Goal: Transaction & Acquisition: Purchase product/service

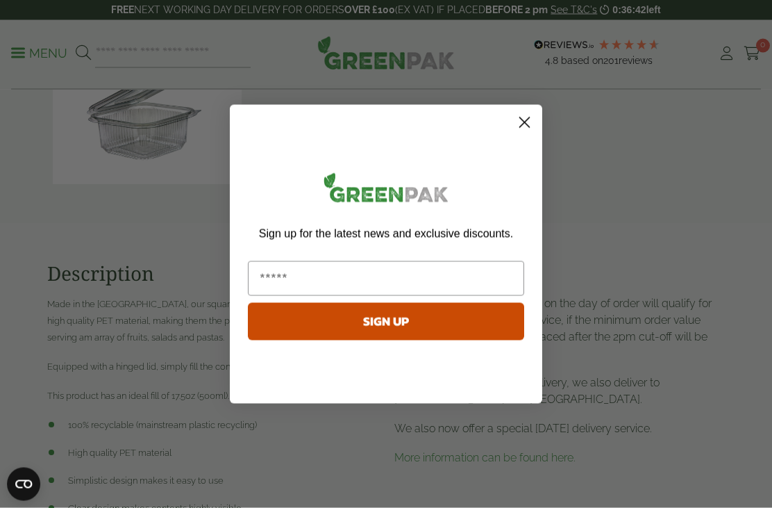
scroll to position [636, 0]
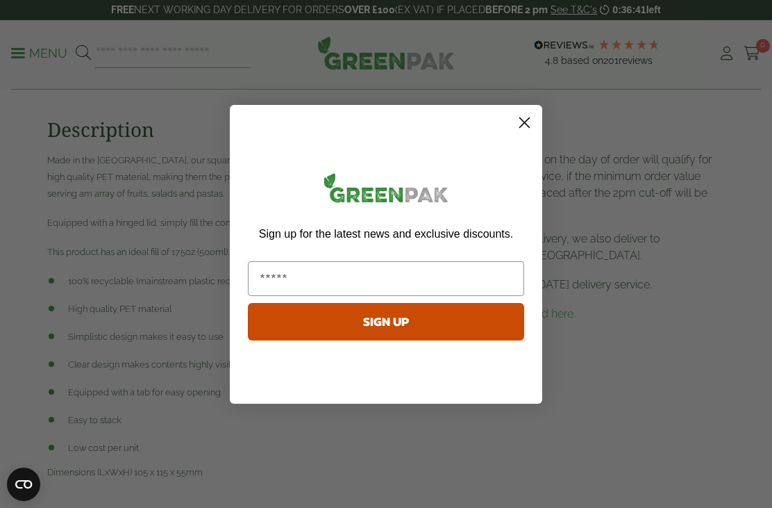
click at [530, 133] on circle "Close dialog" at bounding box center [524, 121] width 23 height 23
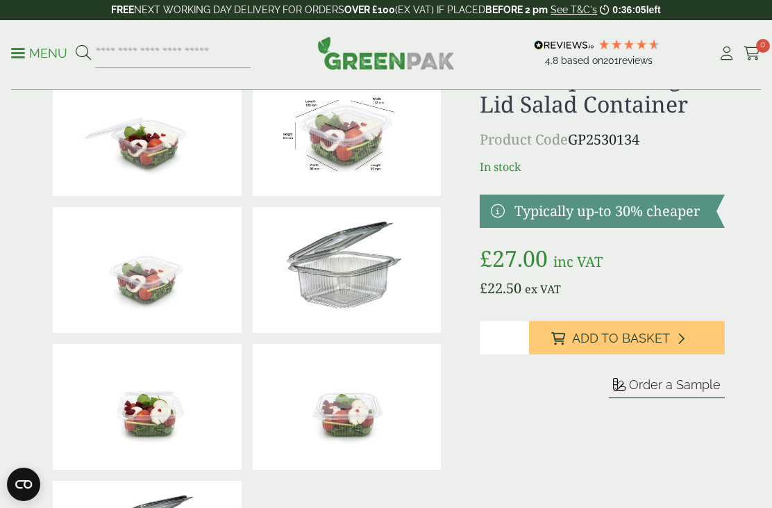
scroll to position [71, 0]
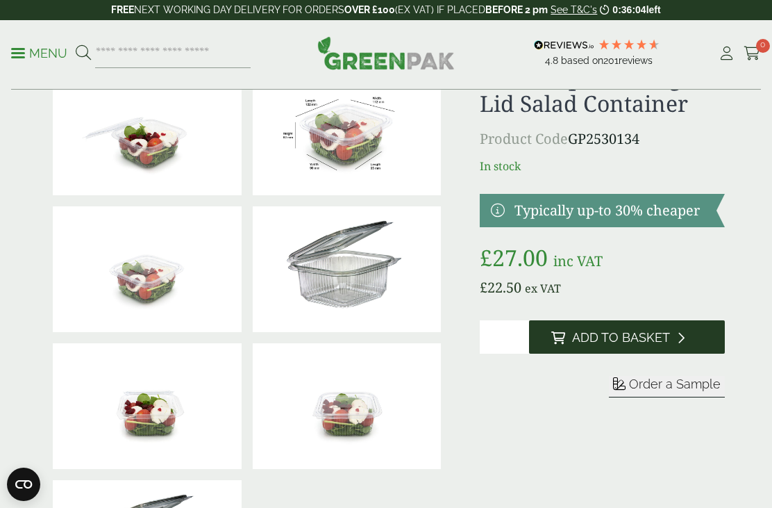
click at [630, 337] on span "Add to Basket" at bounding box center [621, 337] width 98 height 15
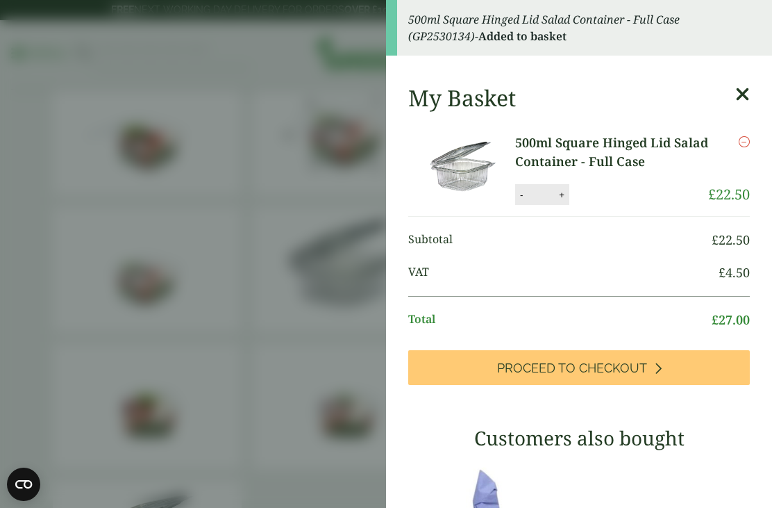
scroll to position [0, 0]
click at [746, 92] on icon at bounding box center [742, 94] width 15 height 19
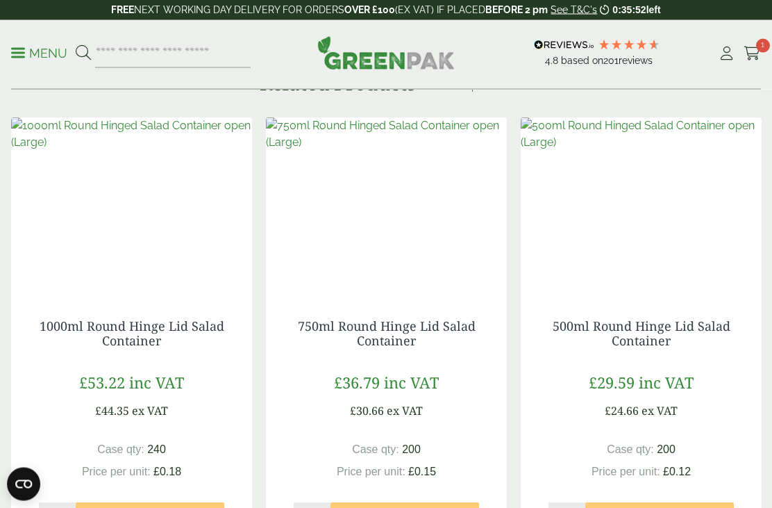
scroll to position [1175, 0]
click at [159, 333] on link "1000ml Round Hinge Lid Salad Container" at bounding box center [132, 333] width 185 height 32
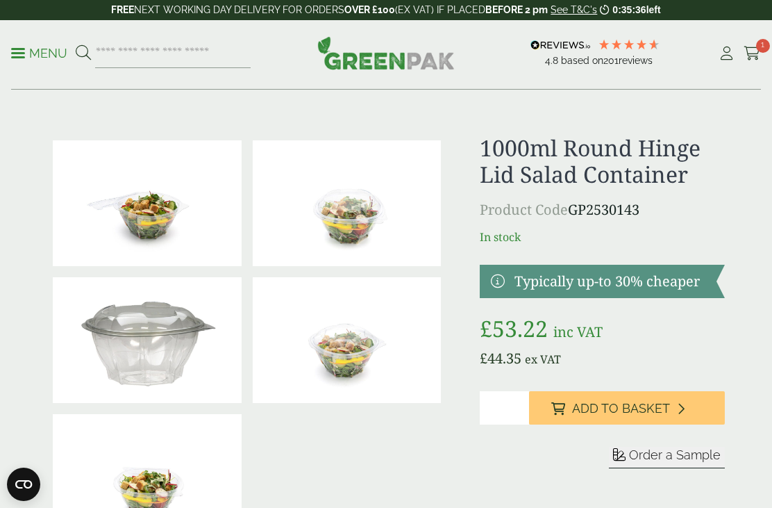
click at [30, 55] on p "Menu" at bounding box center [39, 53] width 56 height 17
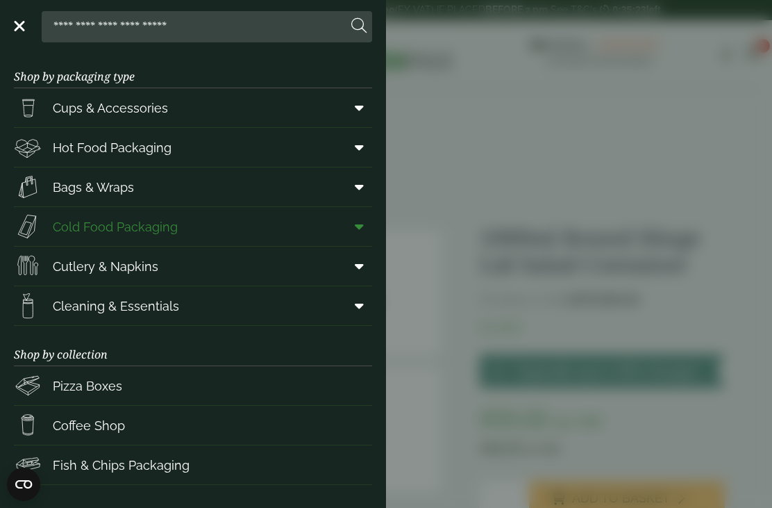
click at [349, 230] on span at bounding box center [356, 226] width 31 height 26
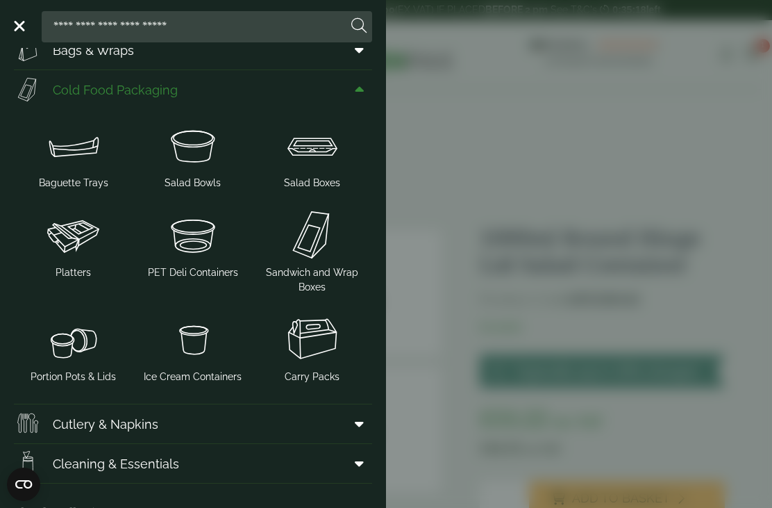
scroll to position [136, 0]
click at [317, 172] on img at bounding box center [312, 146] width 108 height 56
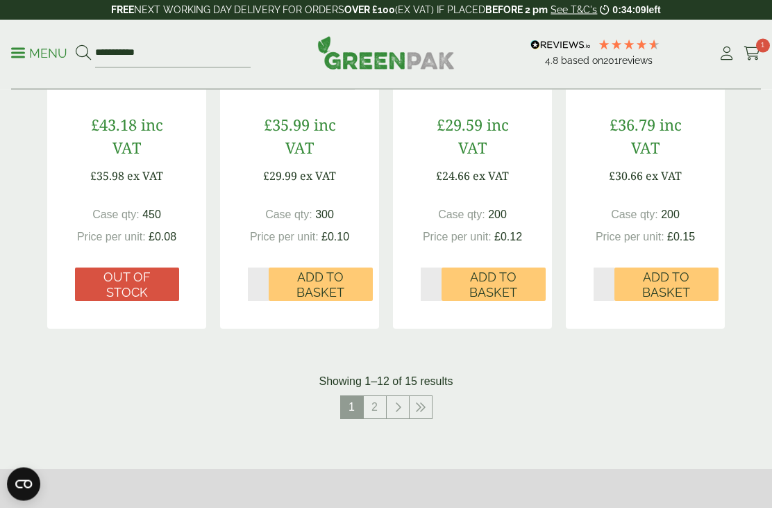
scroll to position [1553, 0]
click at [396, 406] on link at bounding box center [398, 407] width 22 height 22
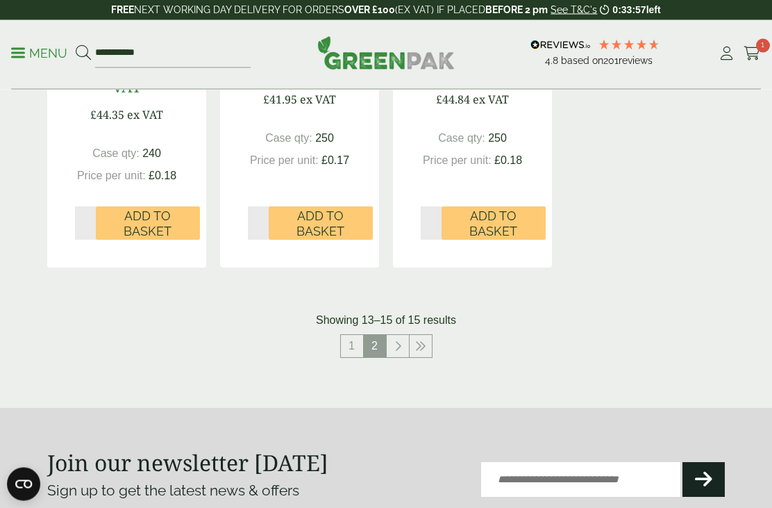
scroll to position [603, 0]
click at [351, 349] on link "1" at bounding box center [352, 346] width 22 height 22
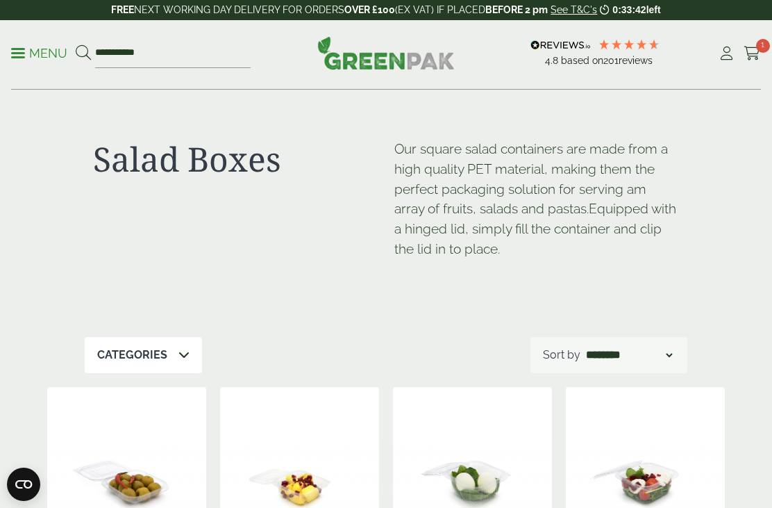
click at [16, 58] on p "Menu" at bounding box center [39, 53] width 56 height 17
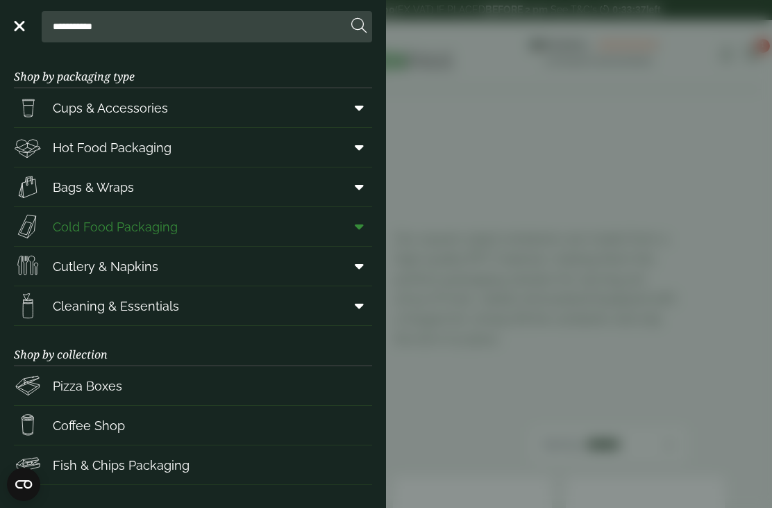
click at [358, 226] on icon at bounding box center [359, 226] width 9 height 14
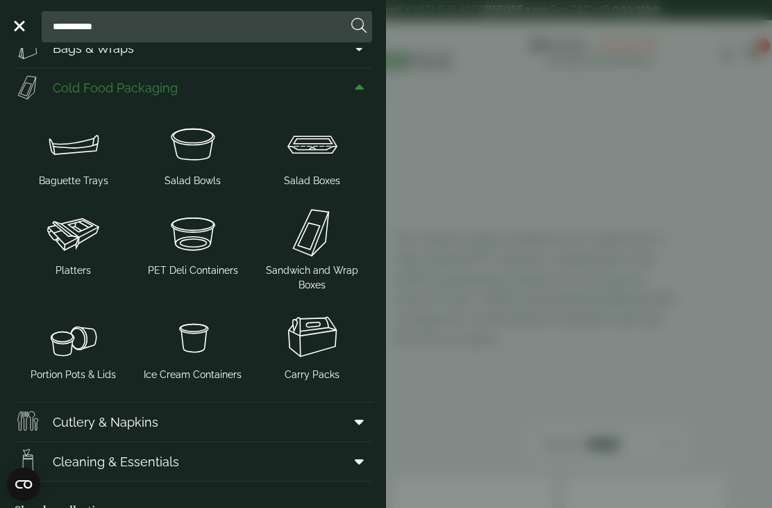
scroll to position [140, 0]
click at [81, 253] on img at bounding box center [73, 232] width 108 height 56
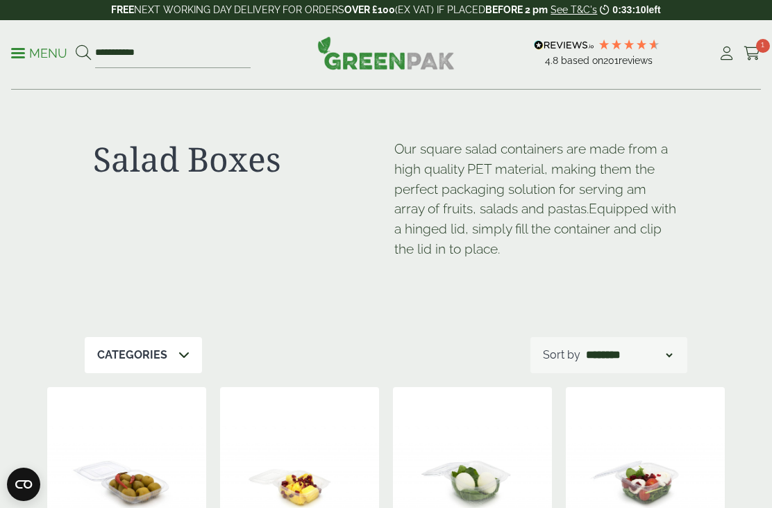
click at [30, 55] on p "Menu" at bounding box center [39, 53] width 56 height 17
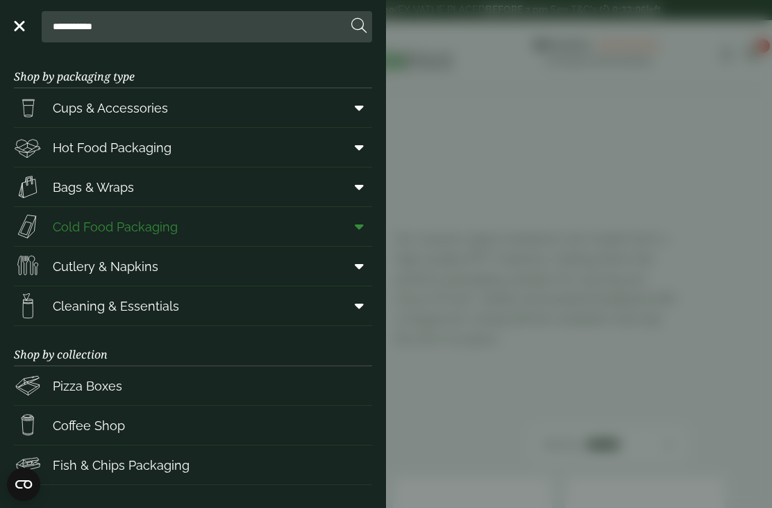
click at [362, 227] on icon at bounding box center [359, 226] width 9 height 14
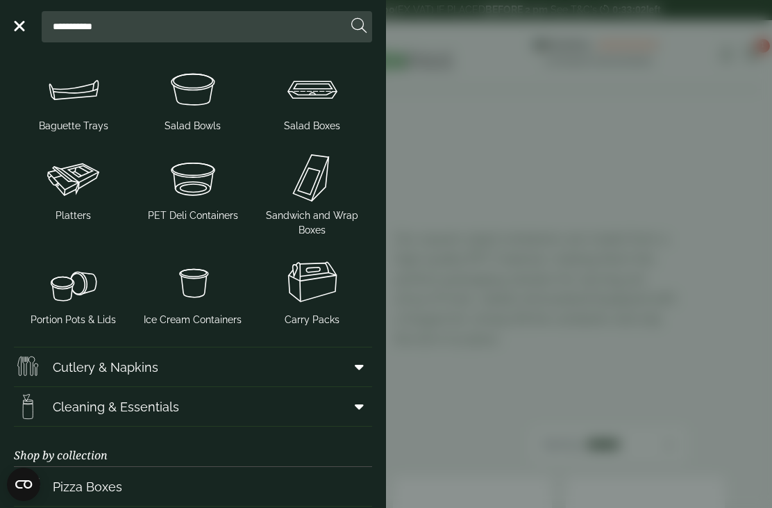
click at [389, 446] on aside "**********" at bounding box center [386, 254] width 772 height 508
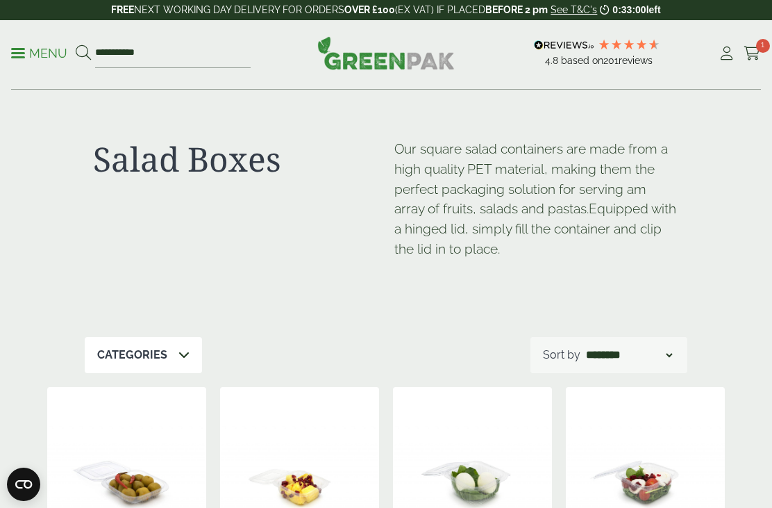
click at [17, 56] on link "Menu" at bounding box center [39, 52] width 56 height 14
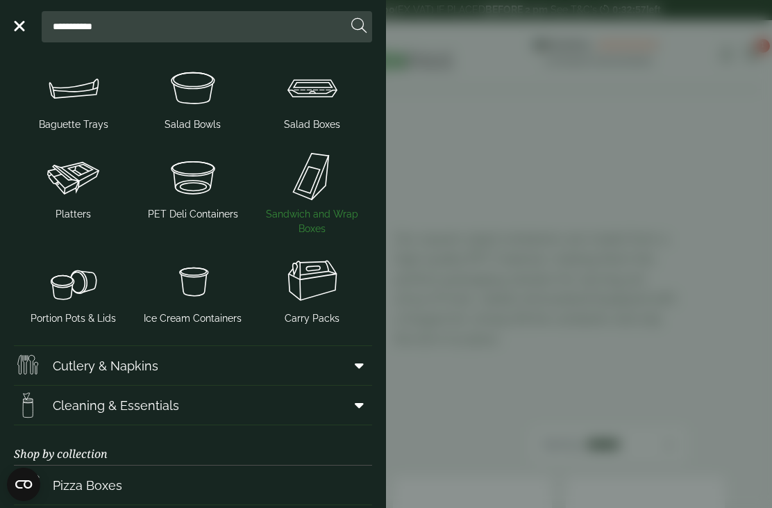
click at [310, 199] on img at bounding box center [312, 177] width 108 height 56
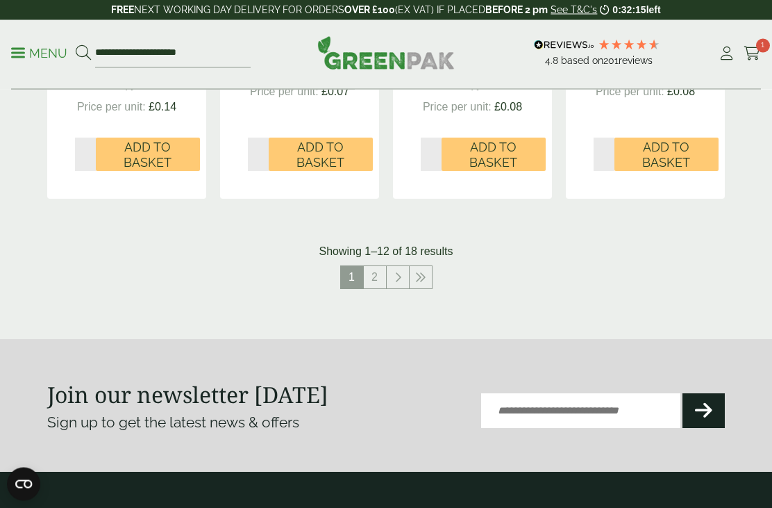
scroll to position [1607, 0]
click at [376, 274] on link "2" at bounding box center [375, 277] width 22 height 22
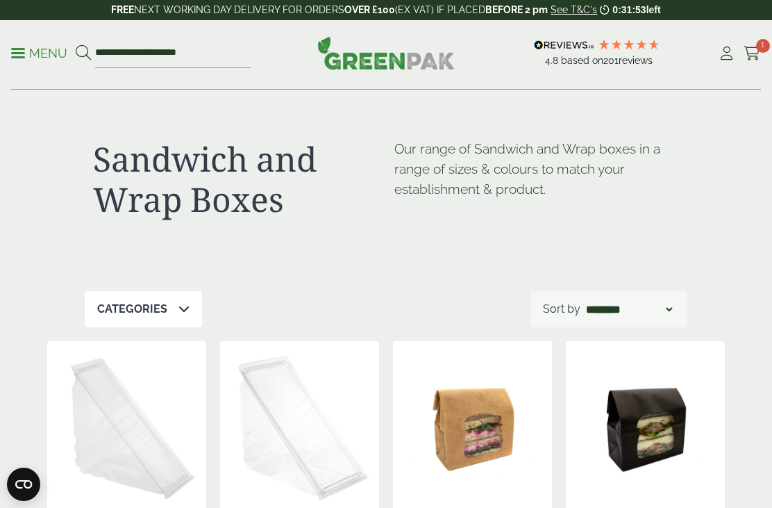
click at [22, 52] on span at bounding box center [18, 53] width 14 height 2
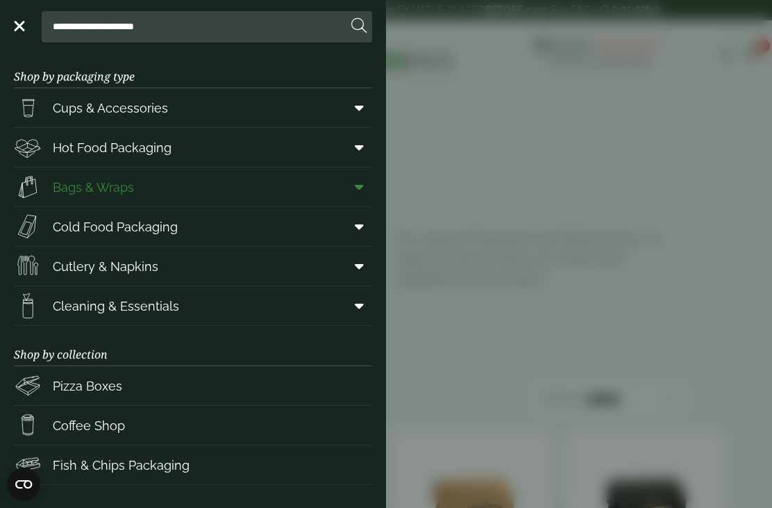
click at [356, 181] on icon at bounding box center [359, 187] width 9 height 14
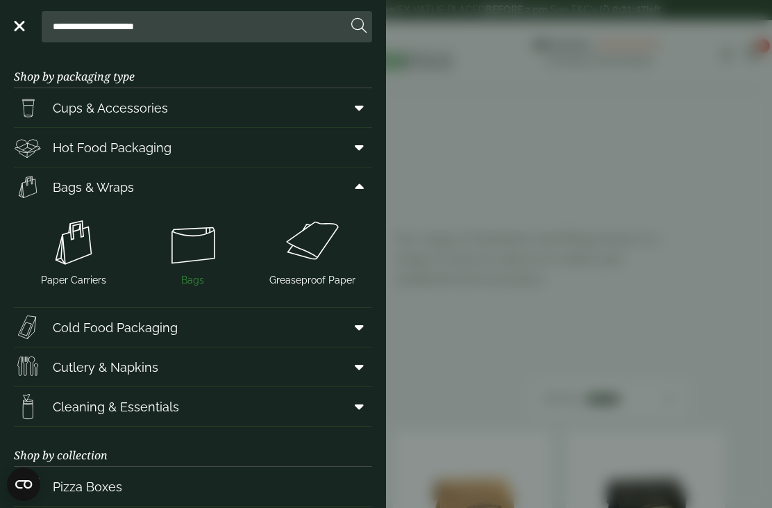
click at [199, 256] on img at bounding box center [193, 243] width 108 height 56
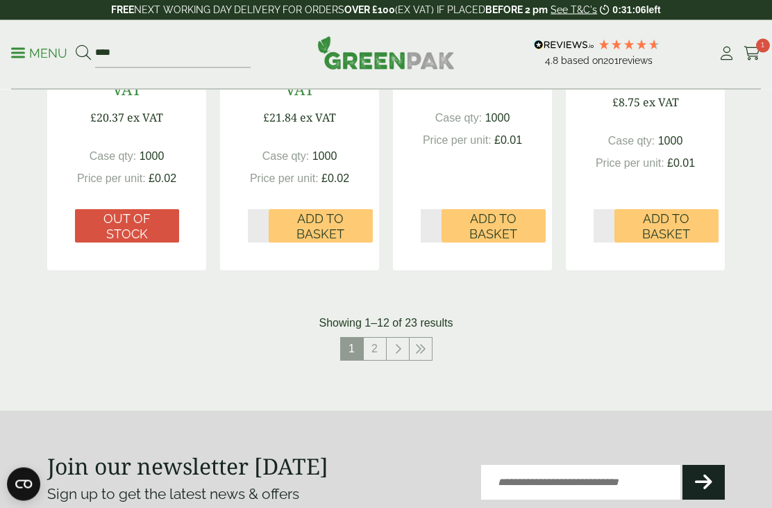
scroll to position [1510, 0]
click at [378, 347] on link "2" at bounding box center [375, 348] width 22 height 22
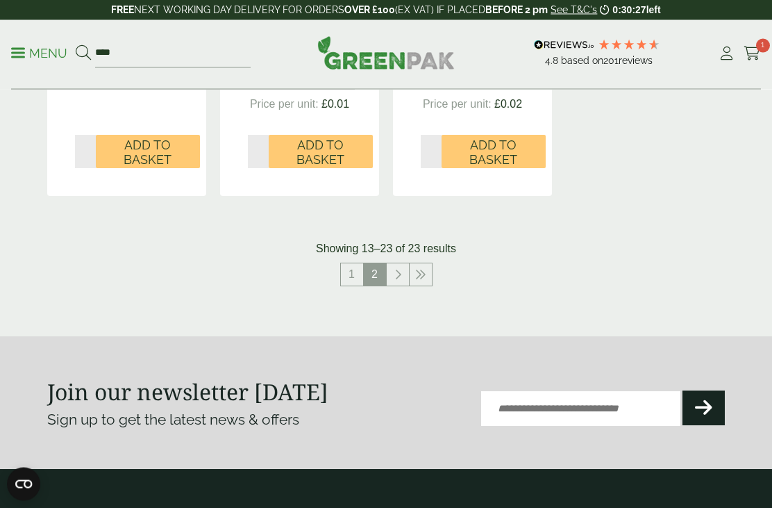
scroll to position [1569, 0]
click at [349, 271] on link "1" at bounding box center [352, 274] width 22 height 22
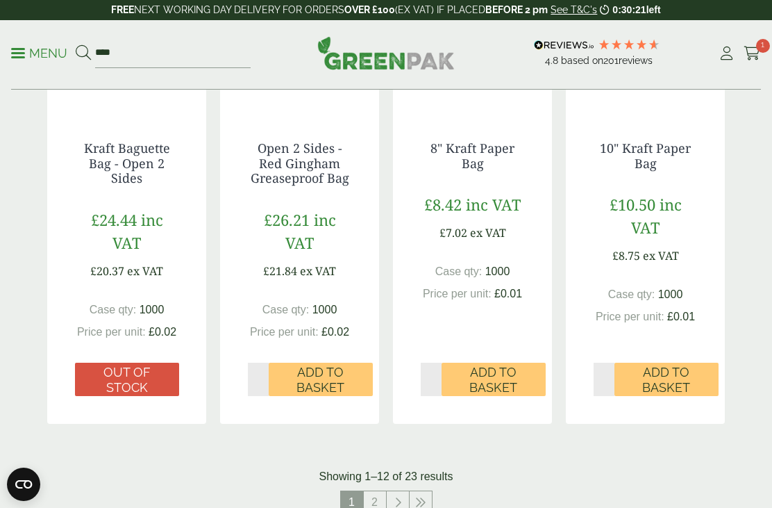
scroll to position [1359, 0]
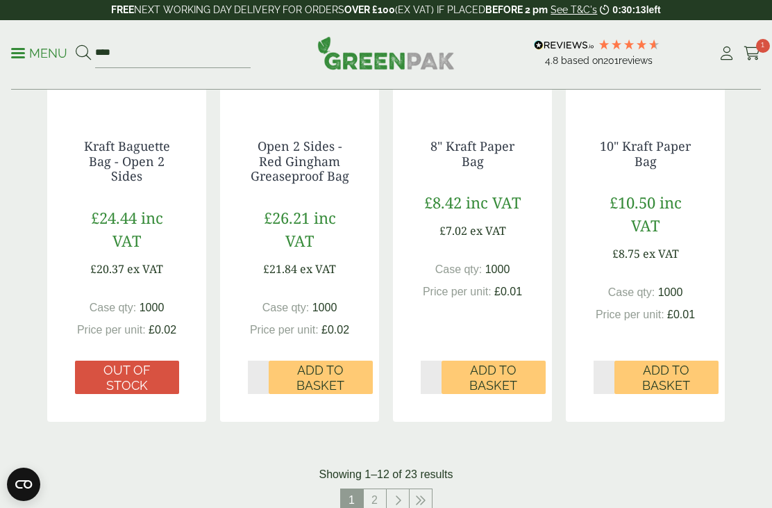
click at [611, 379] on input "*" at bounding box center [604, 376] width 21 height 33
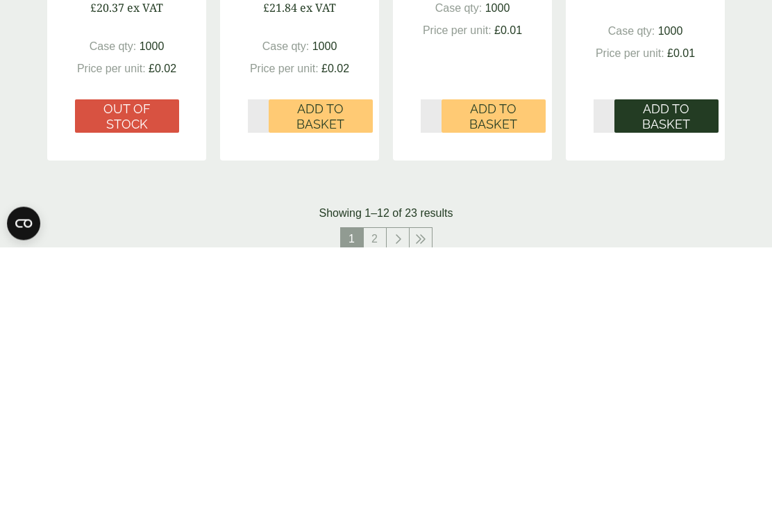
type input "*"
click at [679, 362] on span "Add to Basket" at bounding box center [666, 377] width 85 height 30
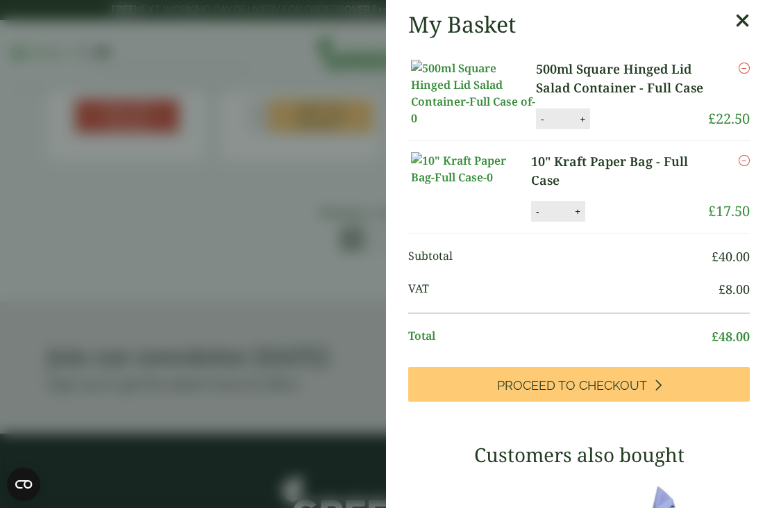
scroll to position [0, 0]
click at [308, 434] on aside "My Basket 500ml Square Hinged Lid Salad Container - Full Case 500ml Square Hing…" at bounding box center [386, 254] width 772 height 508
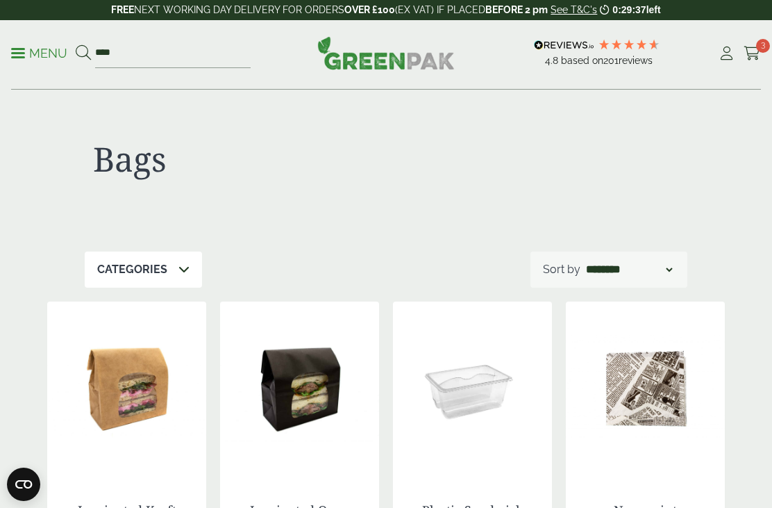
click at [25, 46] on p "Menu" at bounding box center [39, 53] width 56 height 17
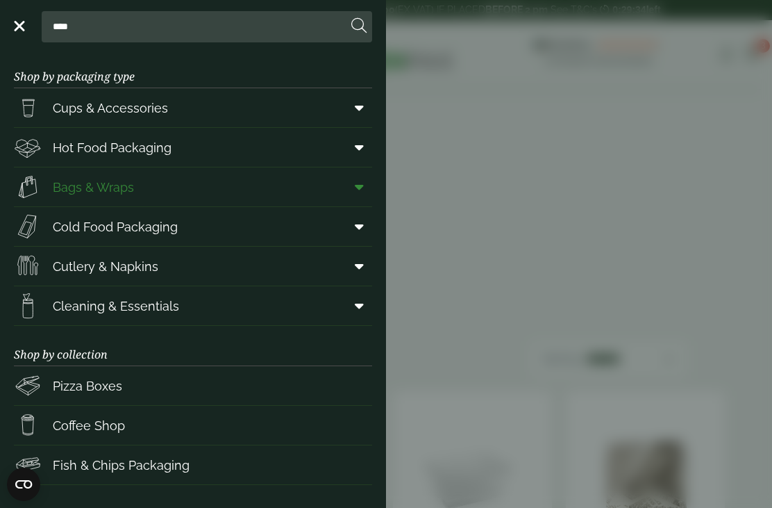
click at [365, 183] on span at bounding box center [356, 187] width 31 height 26
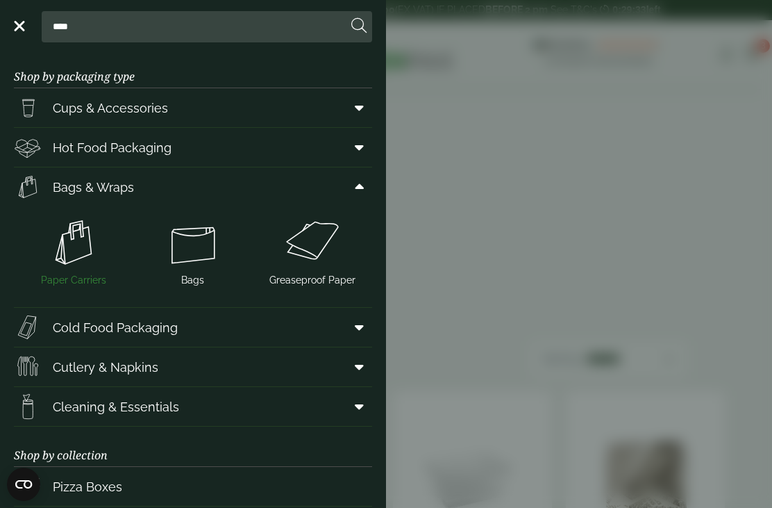
click at [78, 251] on img at bounding box center [73, 243] width 108 height 56
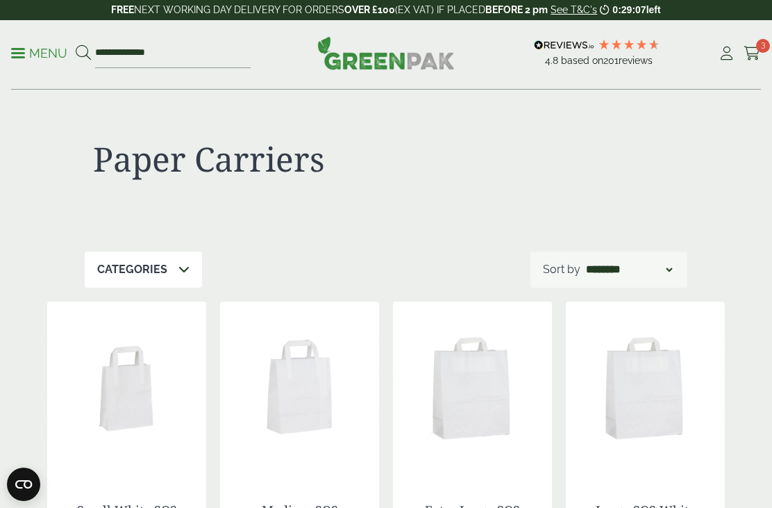
click link "Menu"
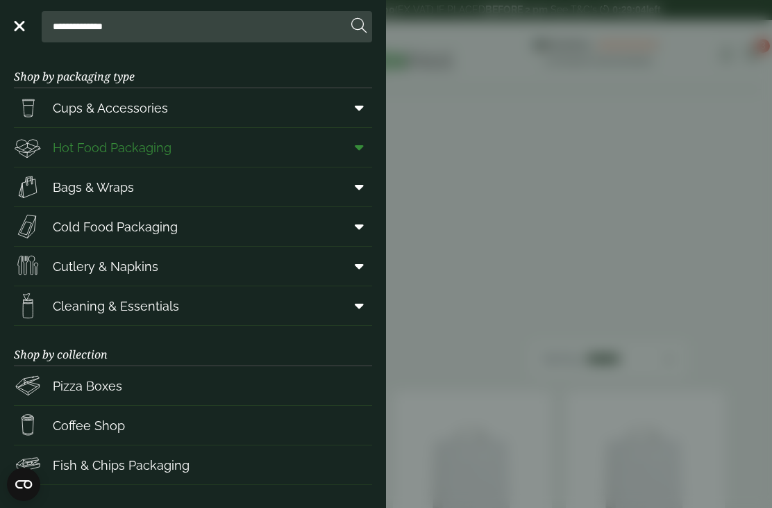
click span
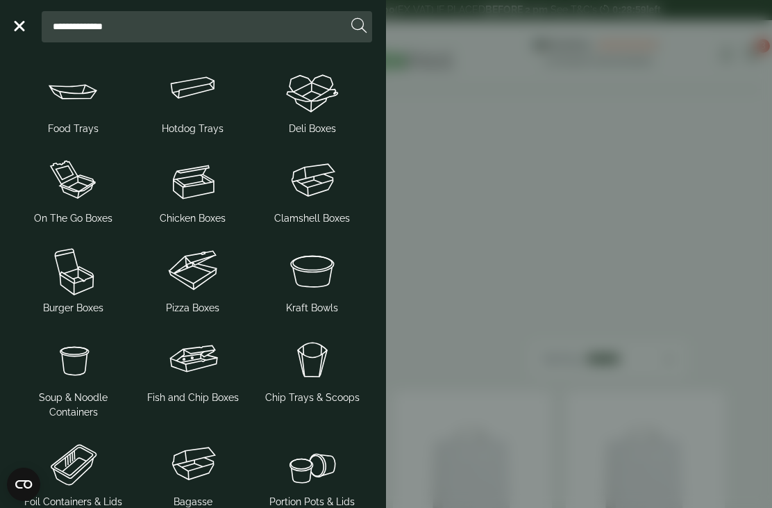
scroll to position [113, 0]
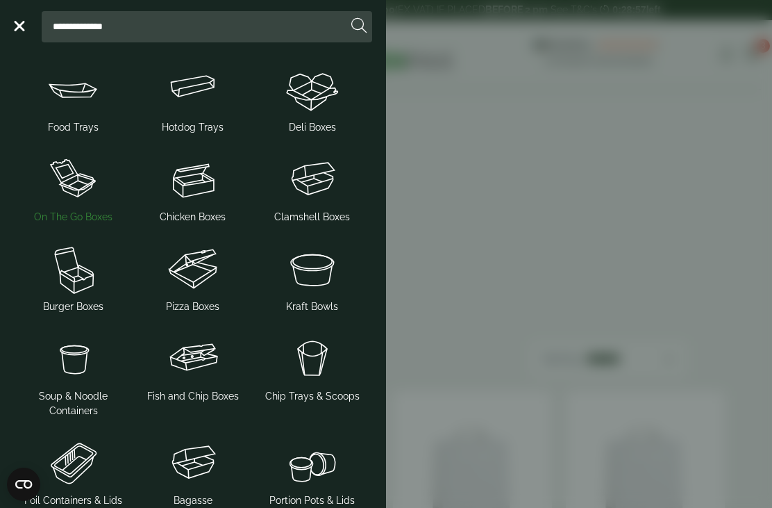
click img
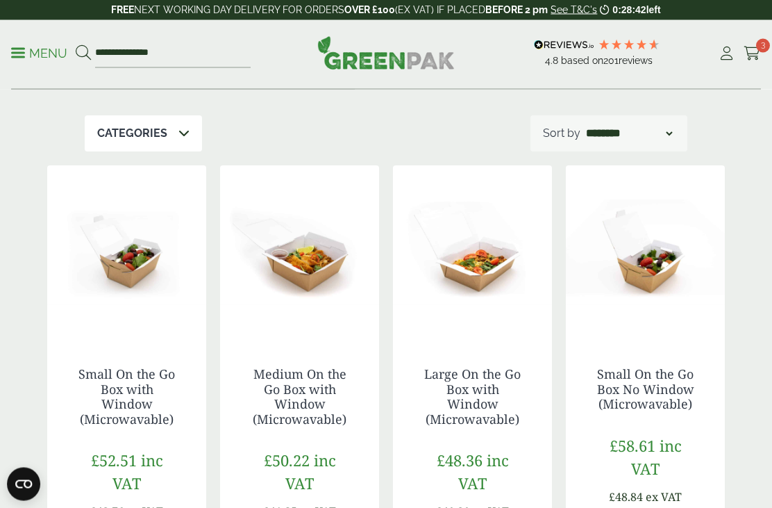
scroll to position [201, 0]
click at [26, 47] on p "Menu" at bounding box center [39, 53] width 56 height 17
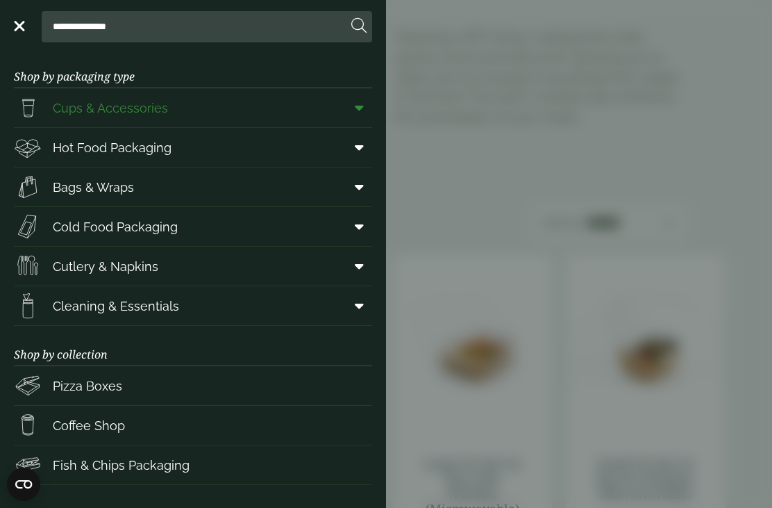
click at [352, 104] on span at bounding box center [356, 107] width 31 height 26
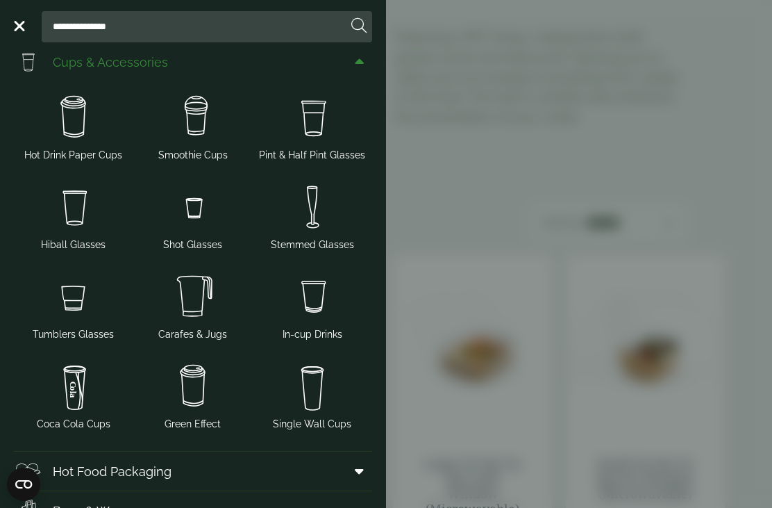
scroll to position [45, 0]
click at [192, 144] on img at bounding box center [193, 118] width 108 height 56
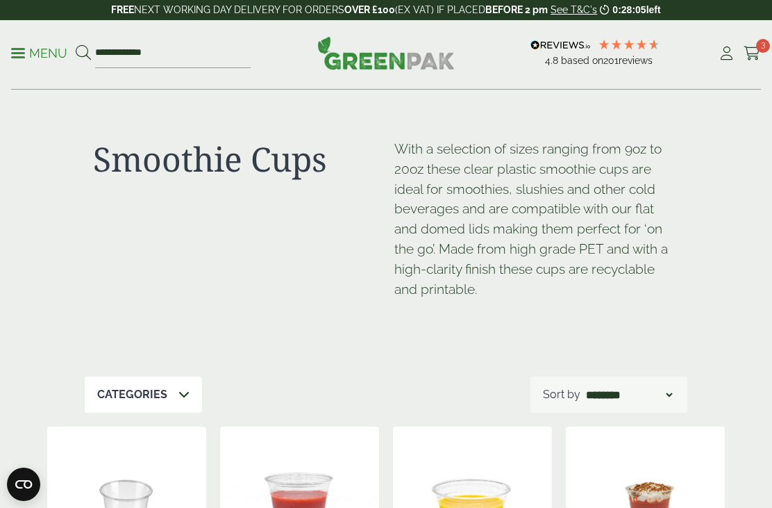
click at [22, 52] on span at bounding box center [18, 53] width 14 height 2
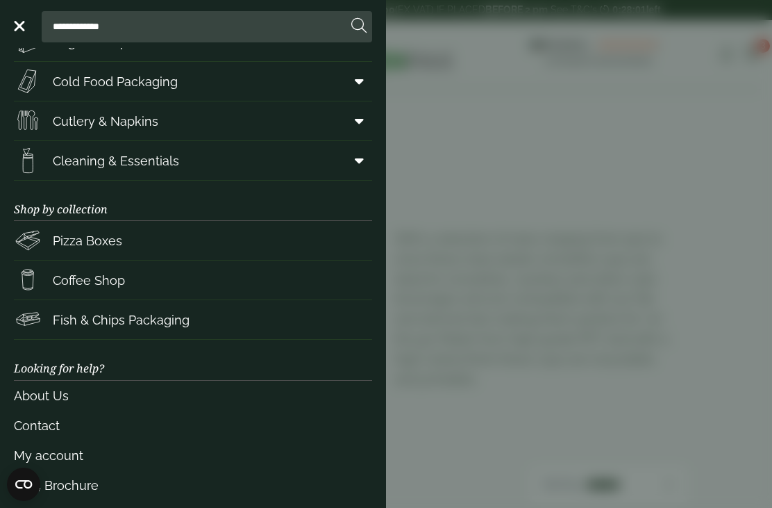
scroll to position [149, 0]
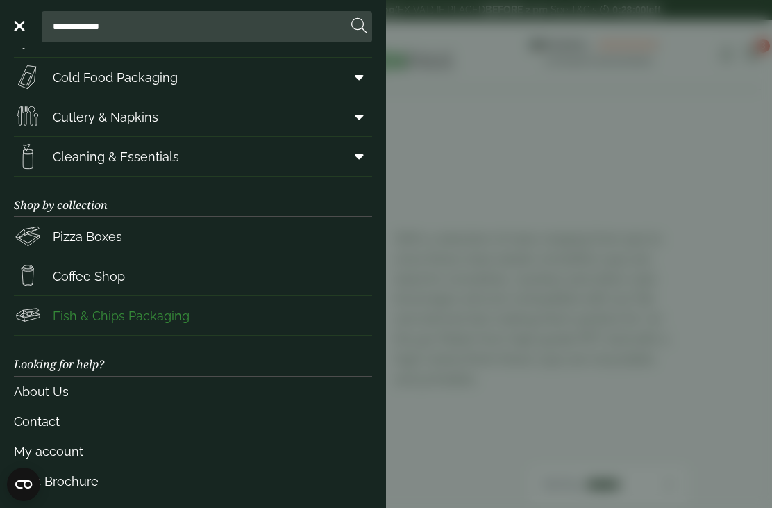
click at [178, 315] on span "Fish & Chips Packaging" at bounding box center [121, 315] width 137 height 19
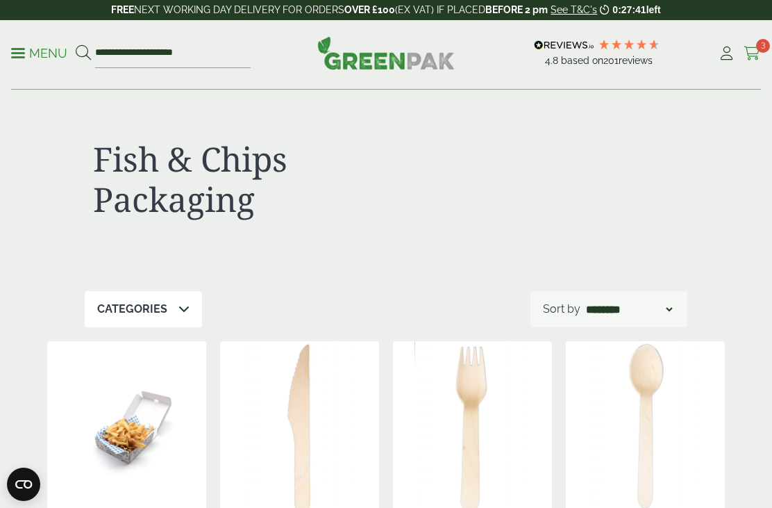
click at [758, 53] on icon at bounding box center [752, 54] width 17 height 14
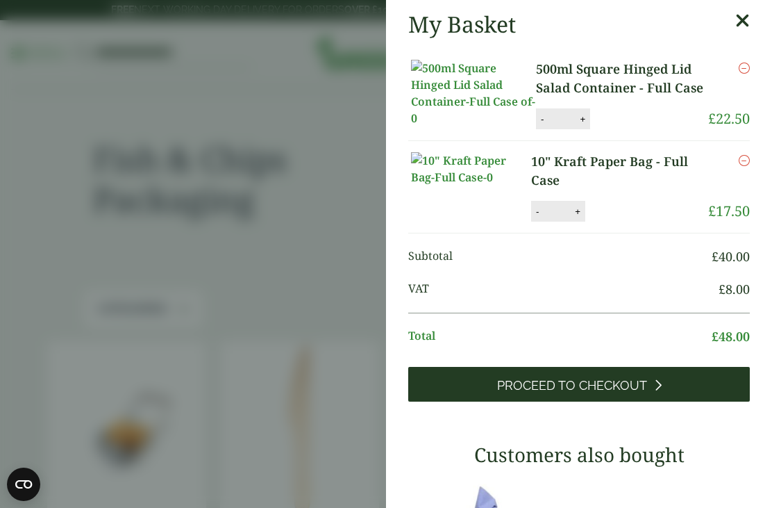
click at [547, 383] on span "Proceed to Checkout" at bounding box center [572, 385] width 150 height 15
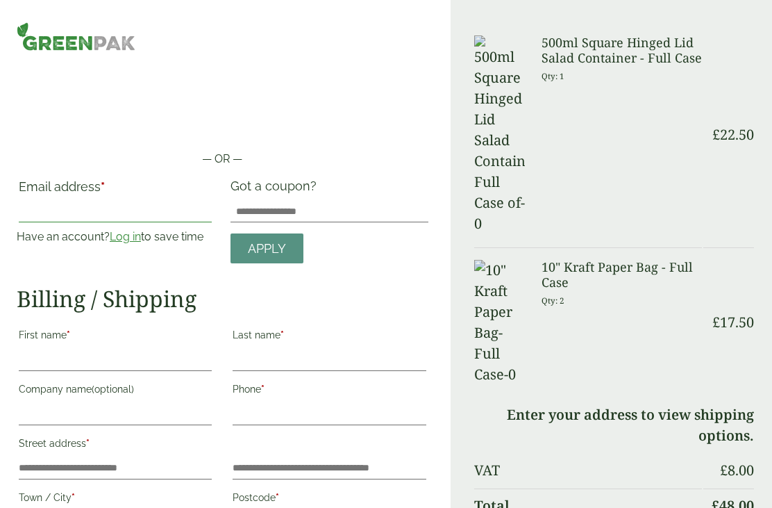
click at [104, 208] on input "Email address *" at bounding box center [115, 211] width 193 height 22
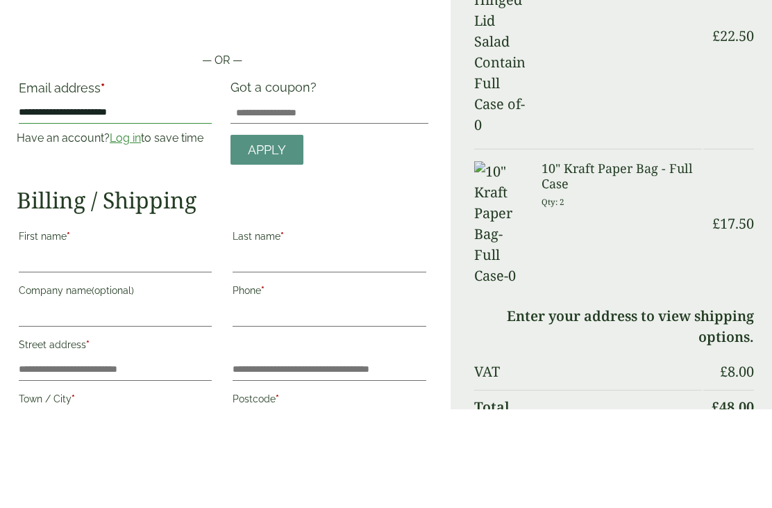
type input "**********"
click at [367, 285] on h2 "Billing / Shipping" at bounding box center [223, 298] width 412 height 26
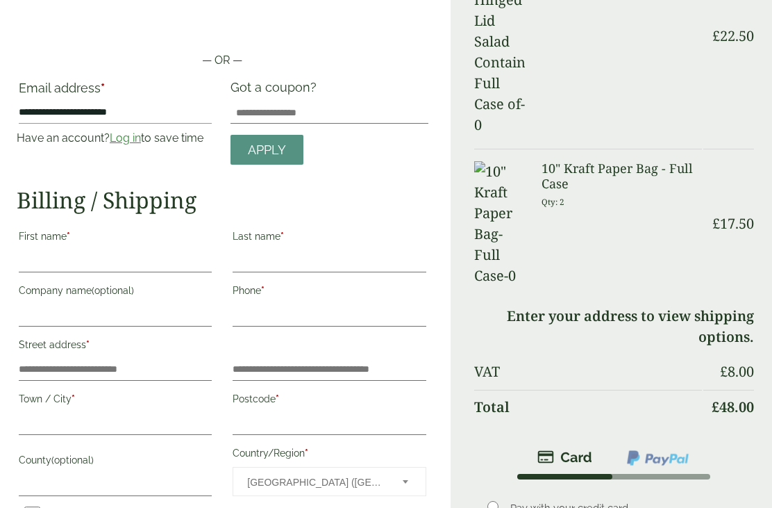
click at [128, 138] on link "Log in" at bounding box center [125, 137] width 31 height 13
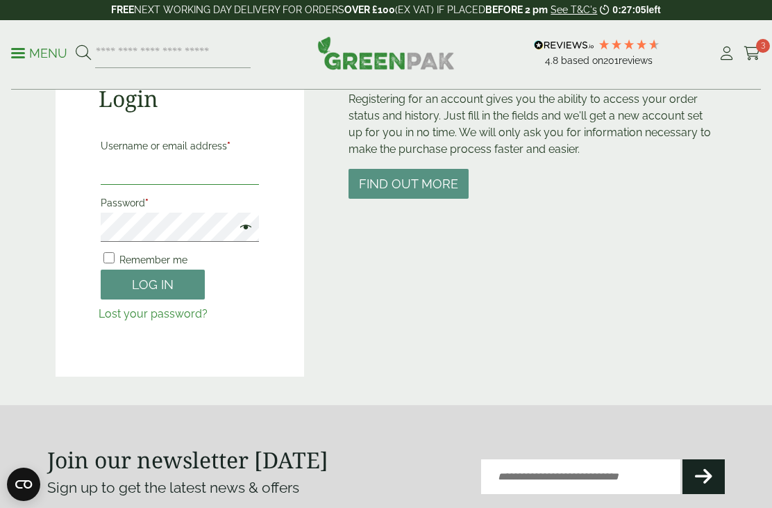
click at [167, 174] on input "Username or email address *" at bounding box center [180, 170] width 158 height 29
type input "**********"
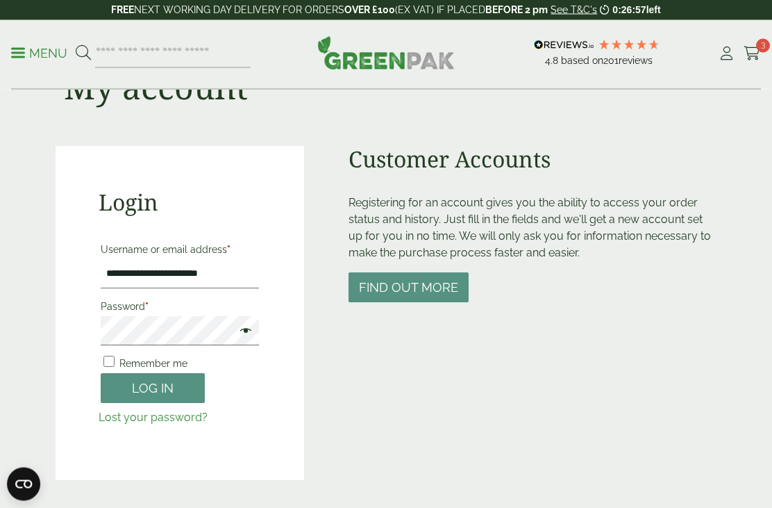
scroll to position [62, 0]
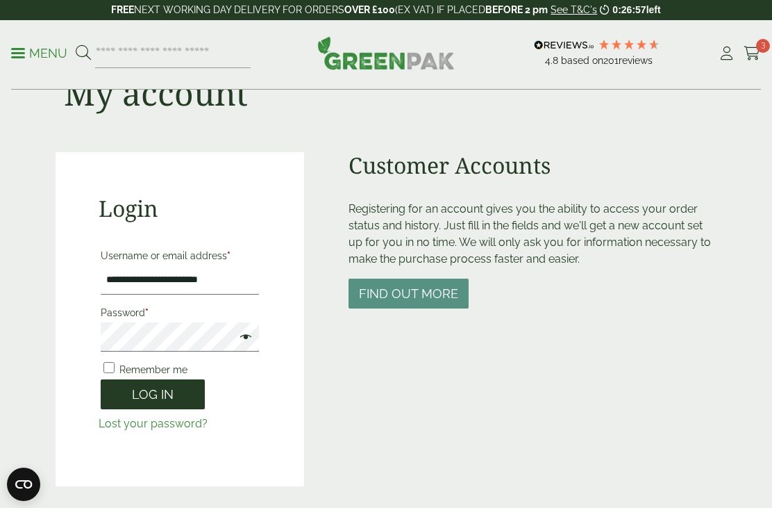
click at [157, 399] on button "Log in" at bounding box center [153, 394] width 104 height 30
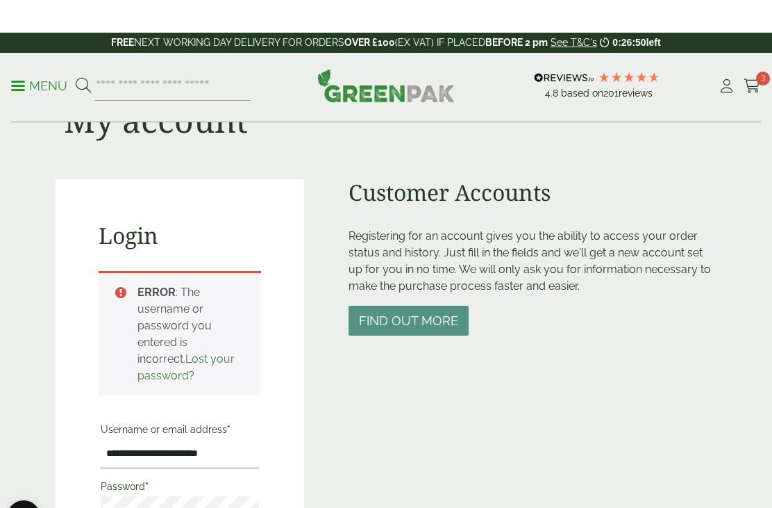
scroll to position [0, 0]
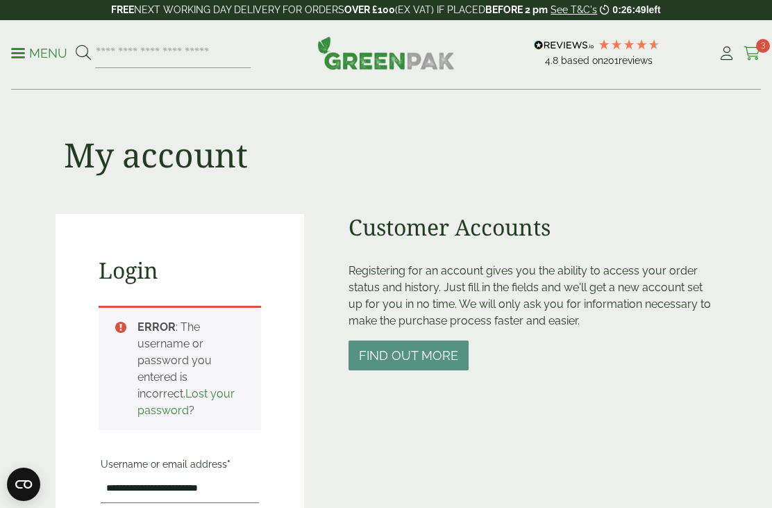
click at [760, 51] on span "3" at bounding box center [763, 46] width 14 height 14
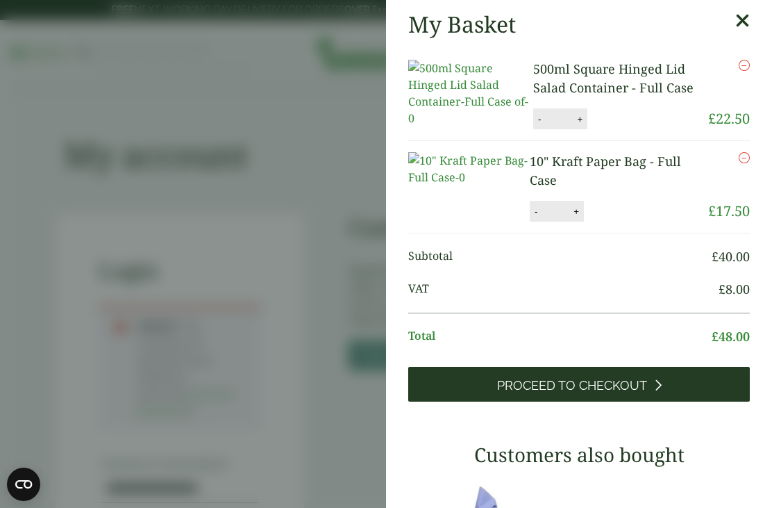
click at [589, 393] on span "Proceed to Checkout" at bounding box center [572, 385] width 150 height 15
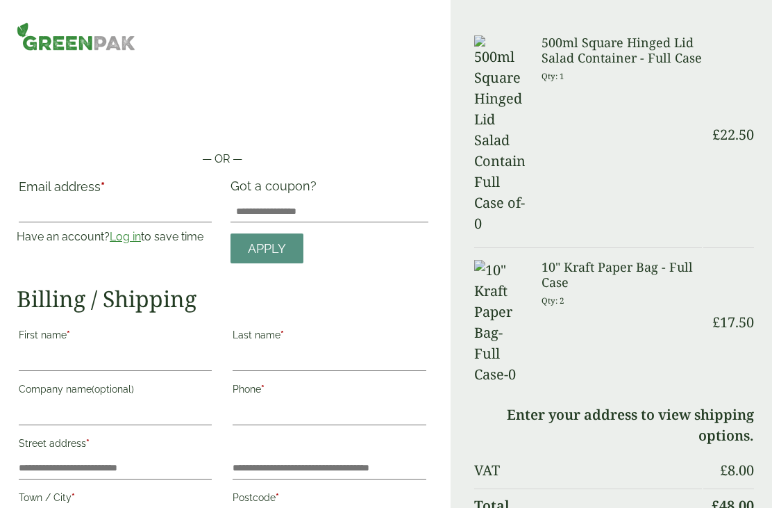
scroll to position [1, 0]
click at [84, 207] on input "Email address *" at bounding box center [115, 210] width 193 height 22
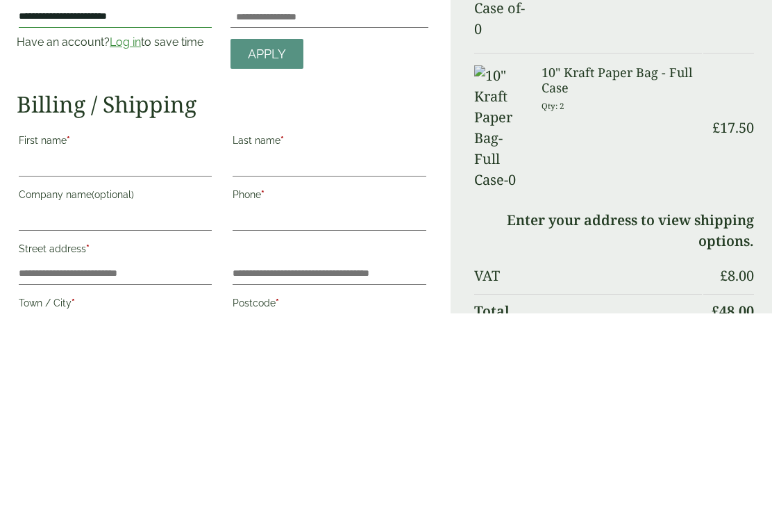
type input "**********"
click at [140, 349] on input "First name *" at bounding box center [115, 360] width 193 height 22
type input "*****"
click at [310, 325] on label "Last name *" at bounding box center [329, 337] width 193 height 24
click at [310, 349] on input "Last name *" at bounding box center [329, 360] width 193 height 22
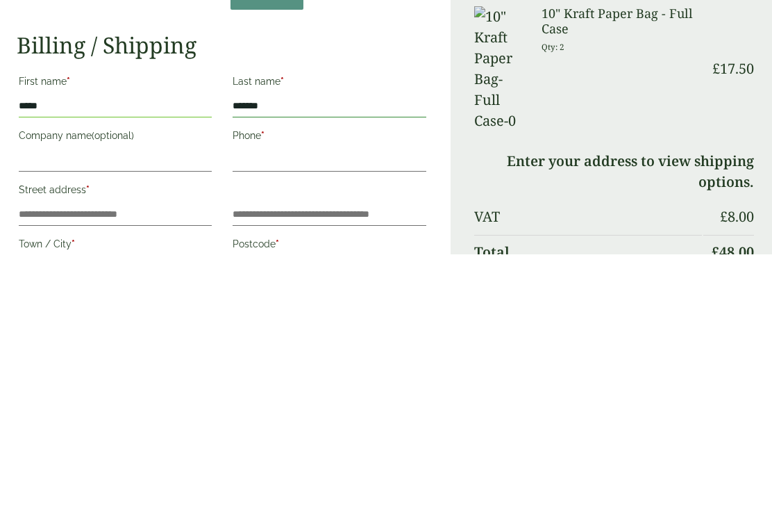
type input "*******"
click at [139, 403] on input "Company name (optional)" at bounding box center [115, 414] width 193 height 22
type input "**********"
click at [296, 403] on input "Phone *" at bounding box center [329, 414] width 193 height 22
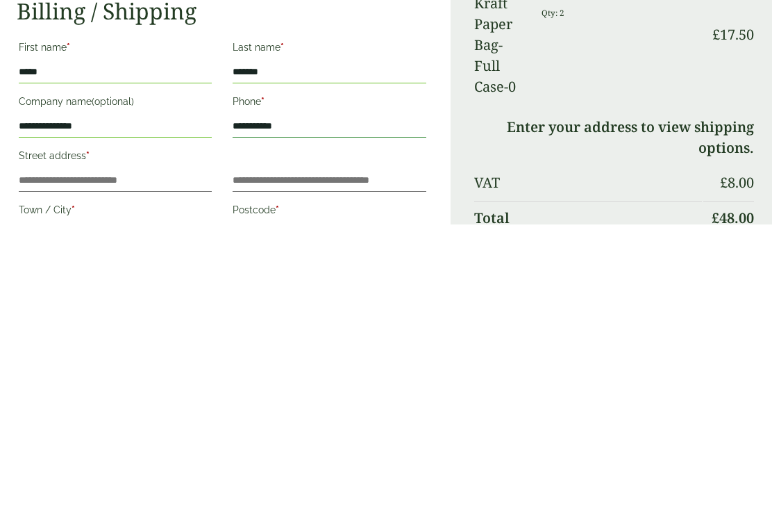
type input "**********"
click at [137, 453] on input "Street address *" at bounding box center [115, 464] width 193 height 22
type input "**********"
type input "*******"
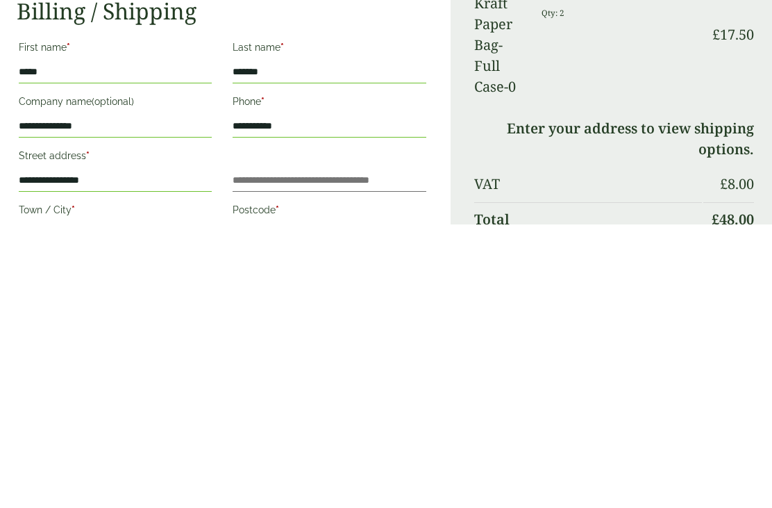
type input "**********"
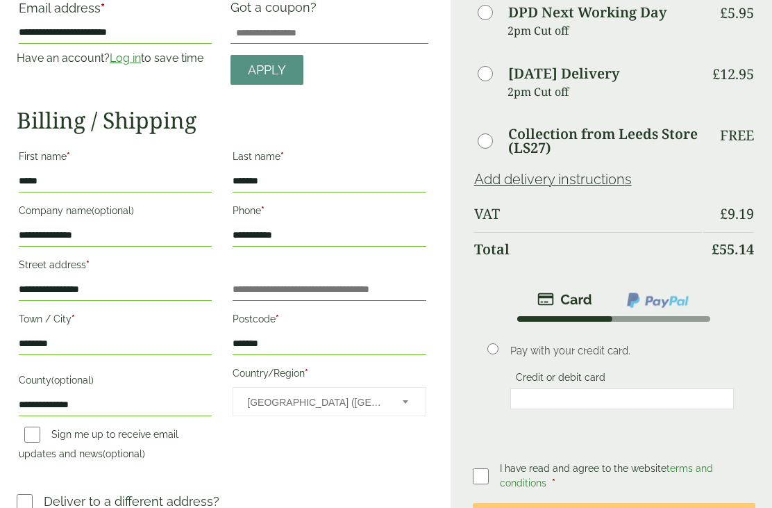
scroll to position [179, 0]
click at [675, 308] on img at bounding box center [658, 299] width 65 height 18
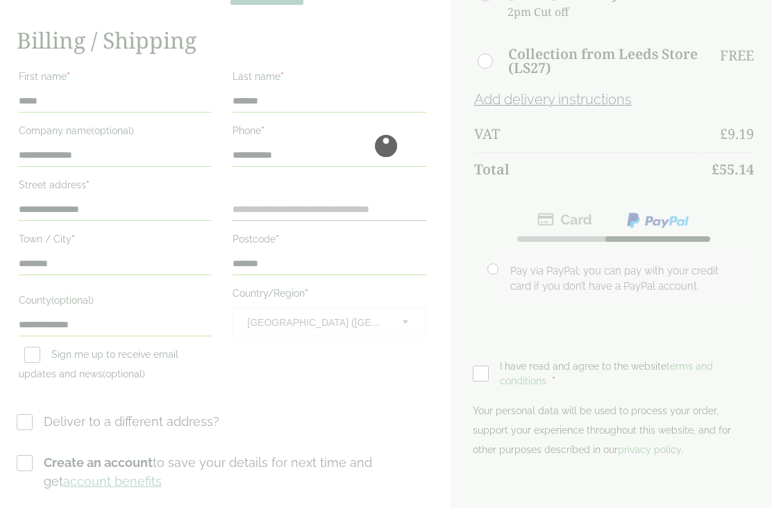
scroll to position [0, 0]
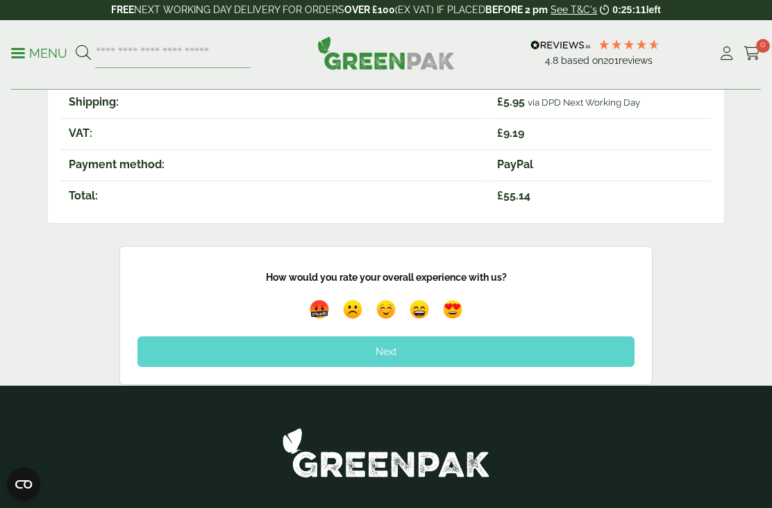
scroll to position [440, 0]
